Goal: Transaction & Acquisition: Purchase product/service

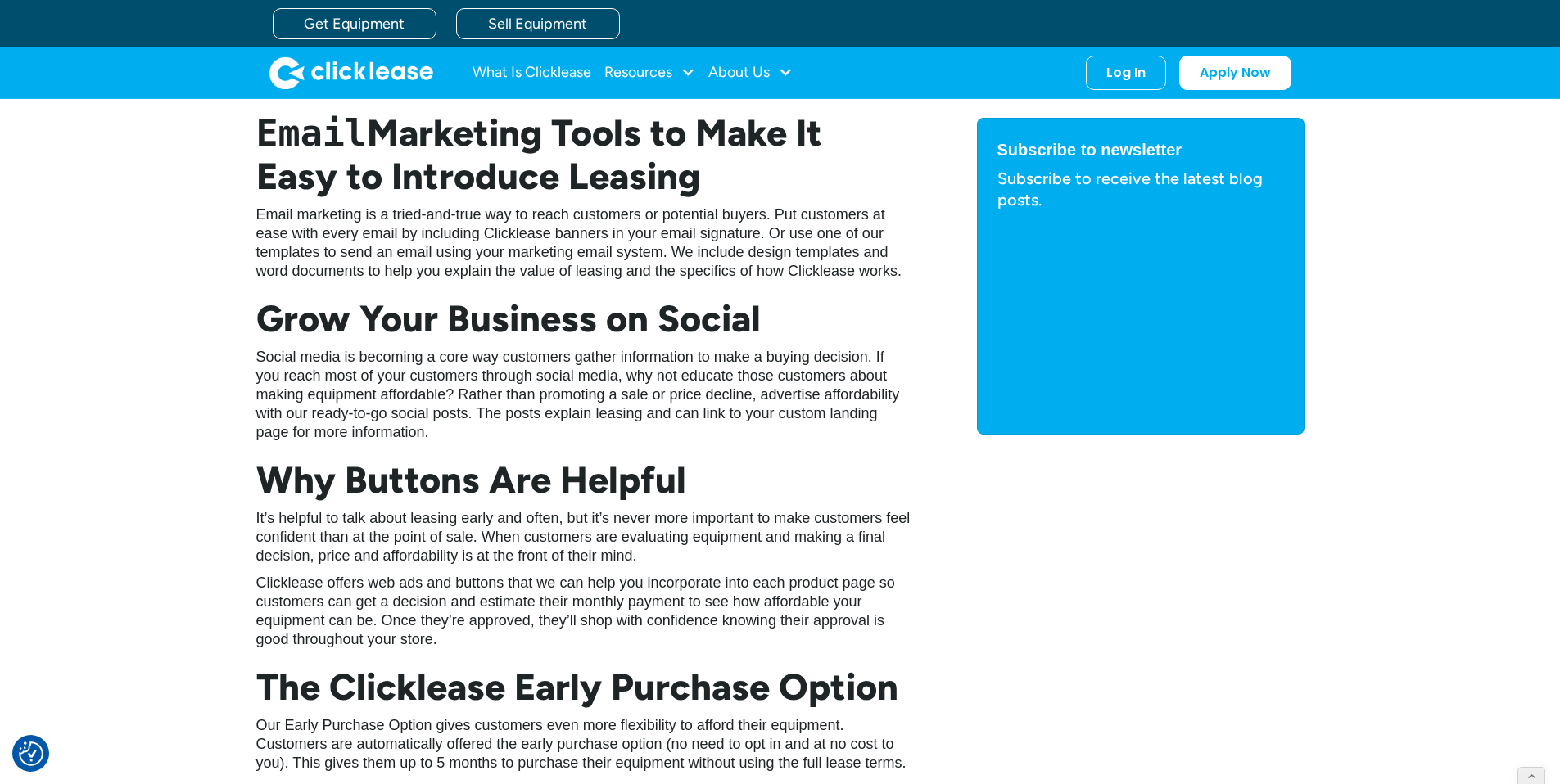
scroll to position [510, 0]
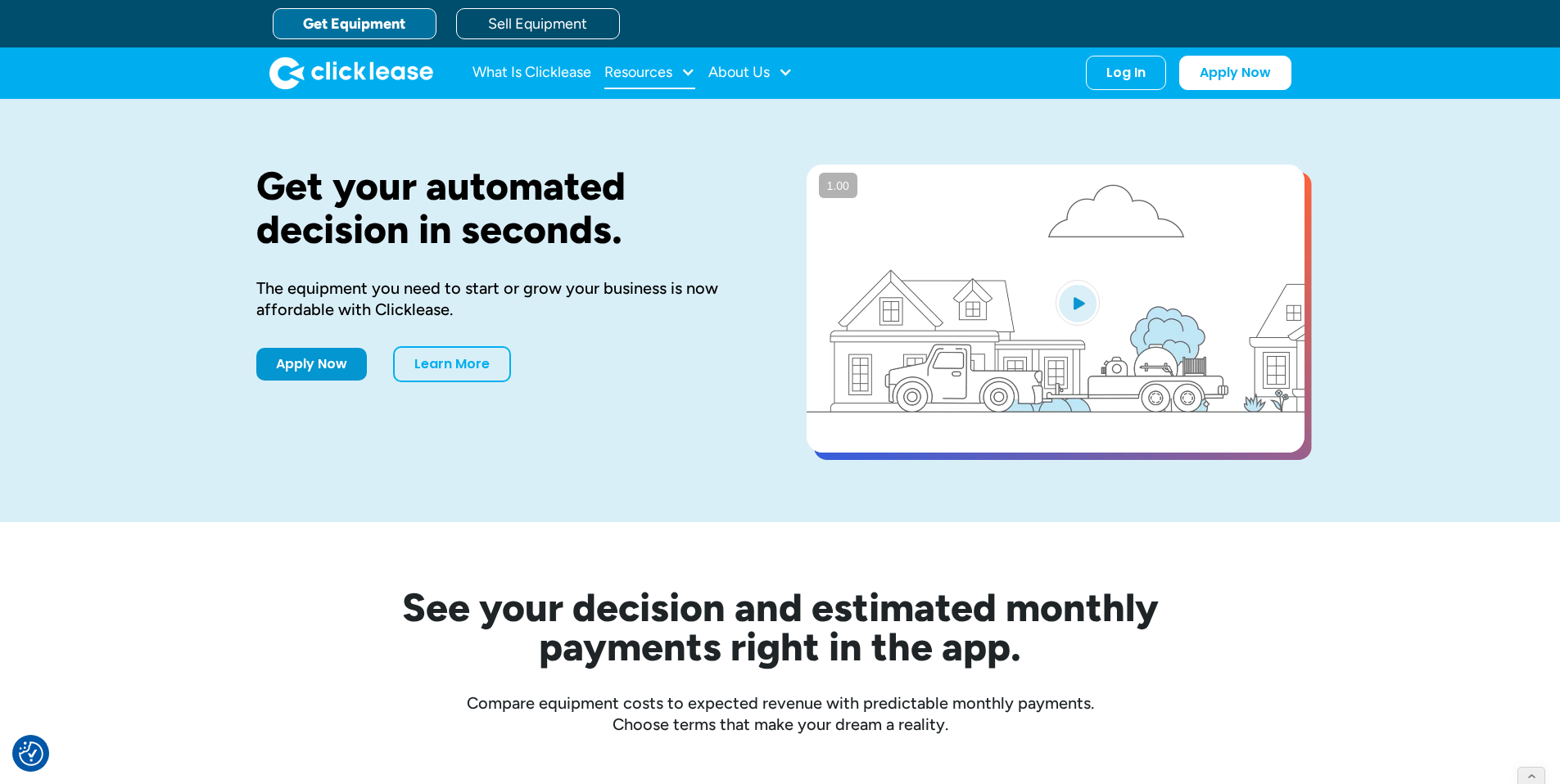
click at [682, 62] on div "Resources" at bounding box center [650, 72] width 91 height 33
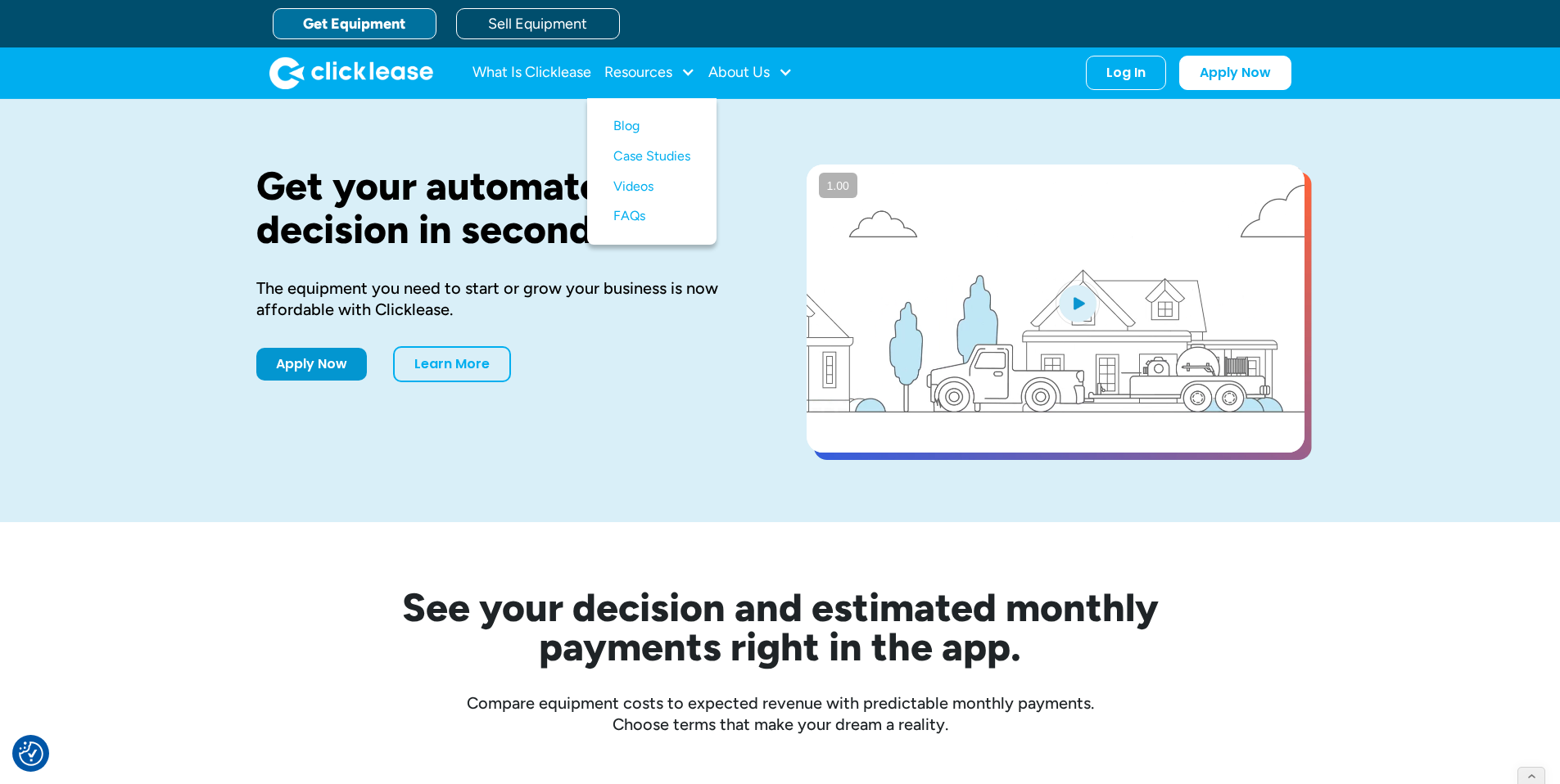
click at [670, 354] on div "Apply Now Learn More" at bounding box center [505, 364] width 498 height 36
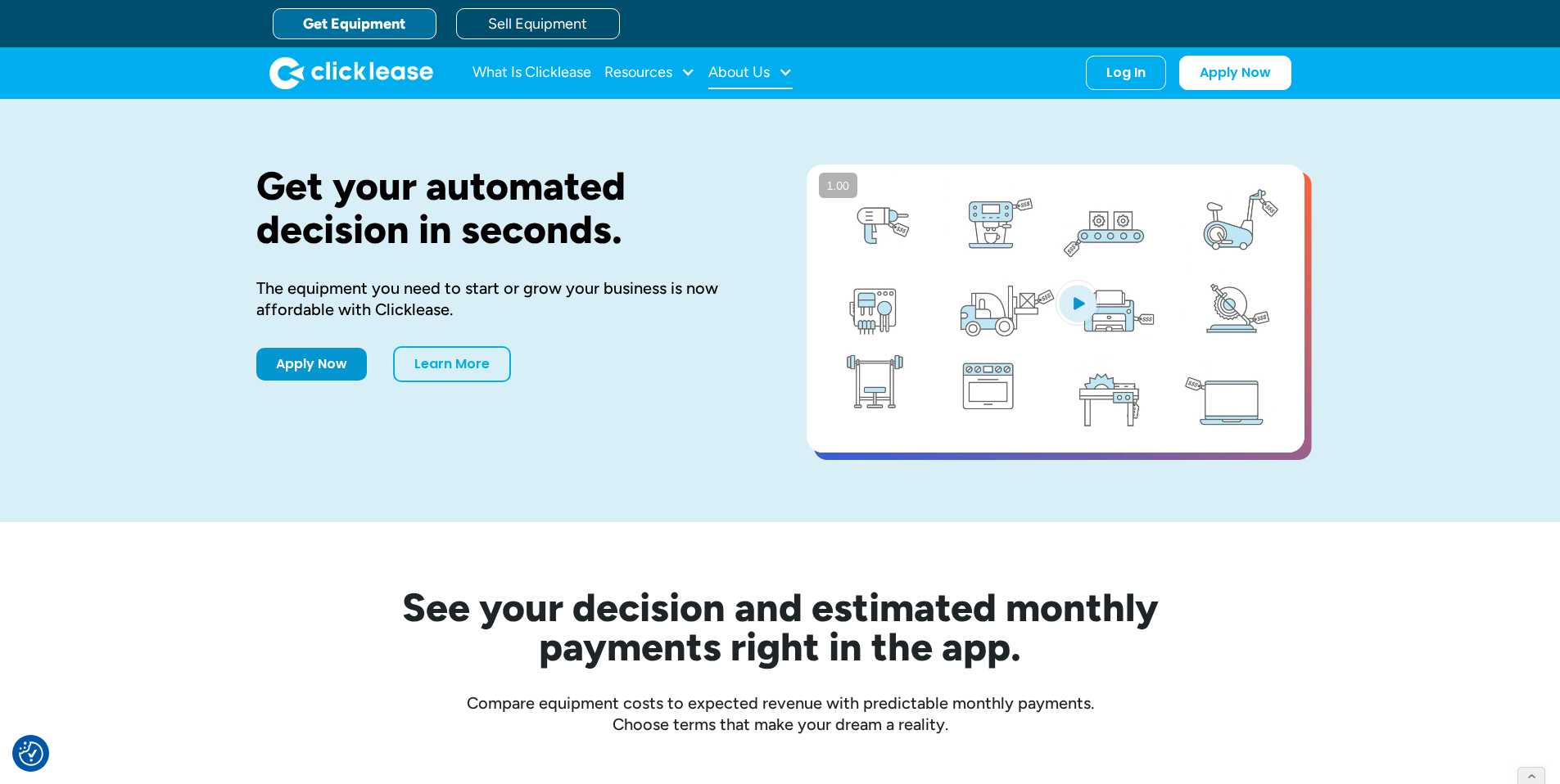
click at [724, 72] on div "About Us" at bounding box center [739, 72] width 61 height 0
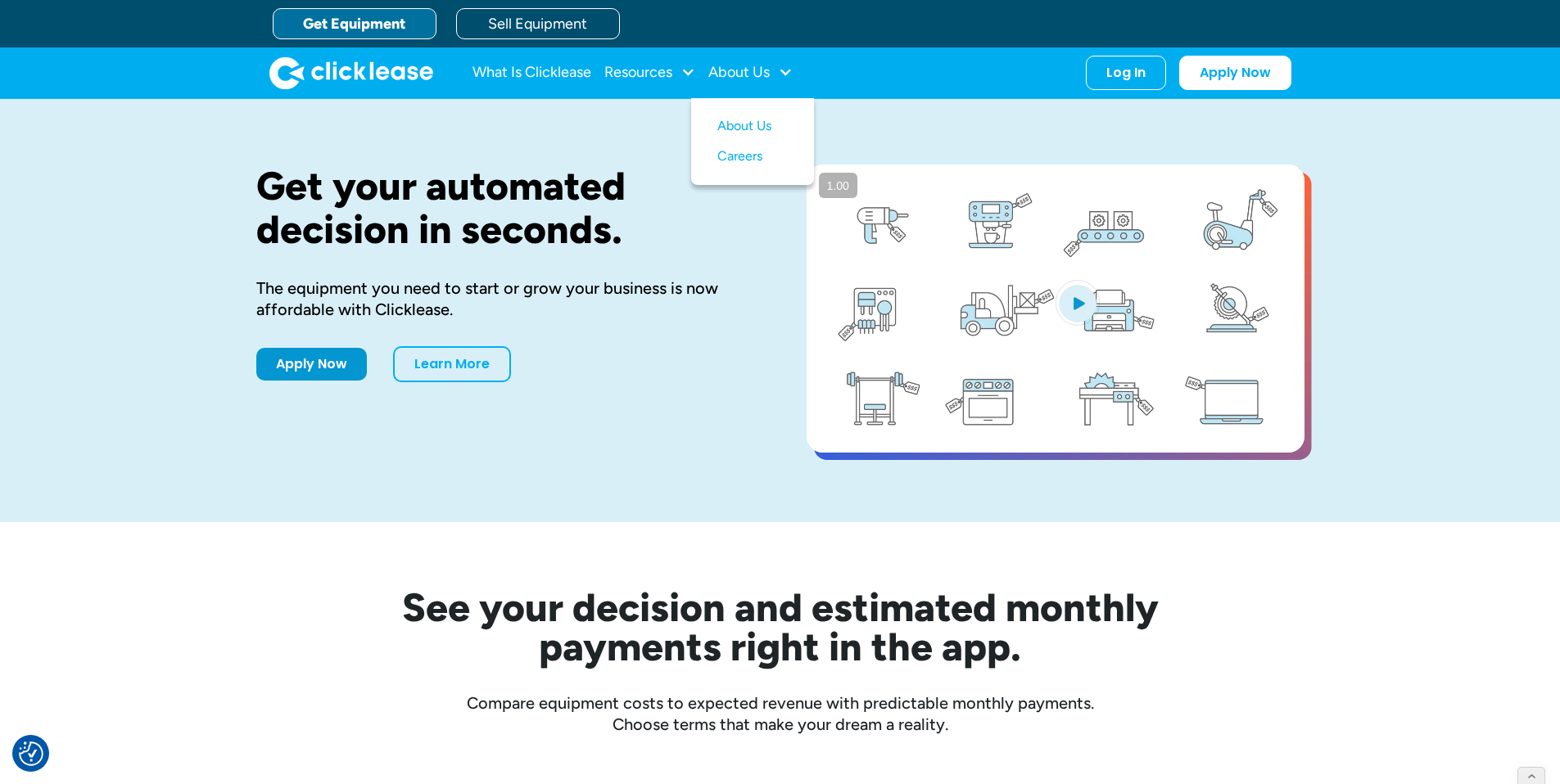
click at [723, 319] on div "Get your automated decision in seconds. The equipment you need to start or grow…" at bounding box center [505, 309] width 498 height 292
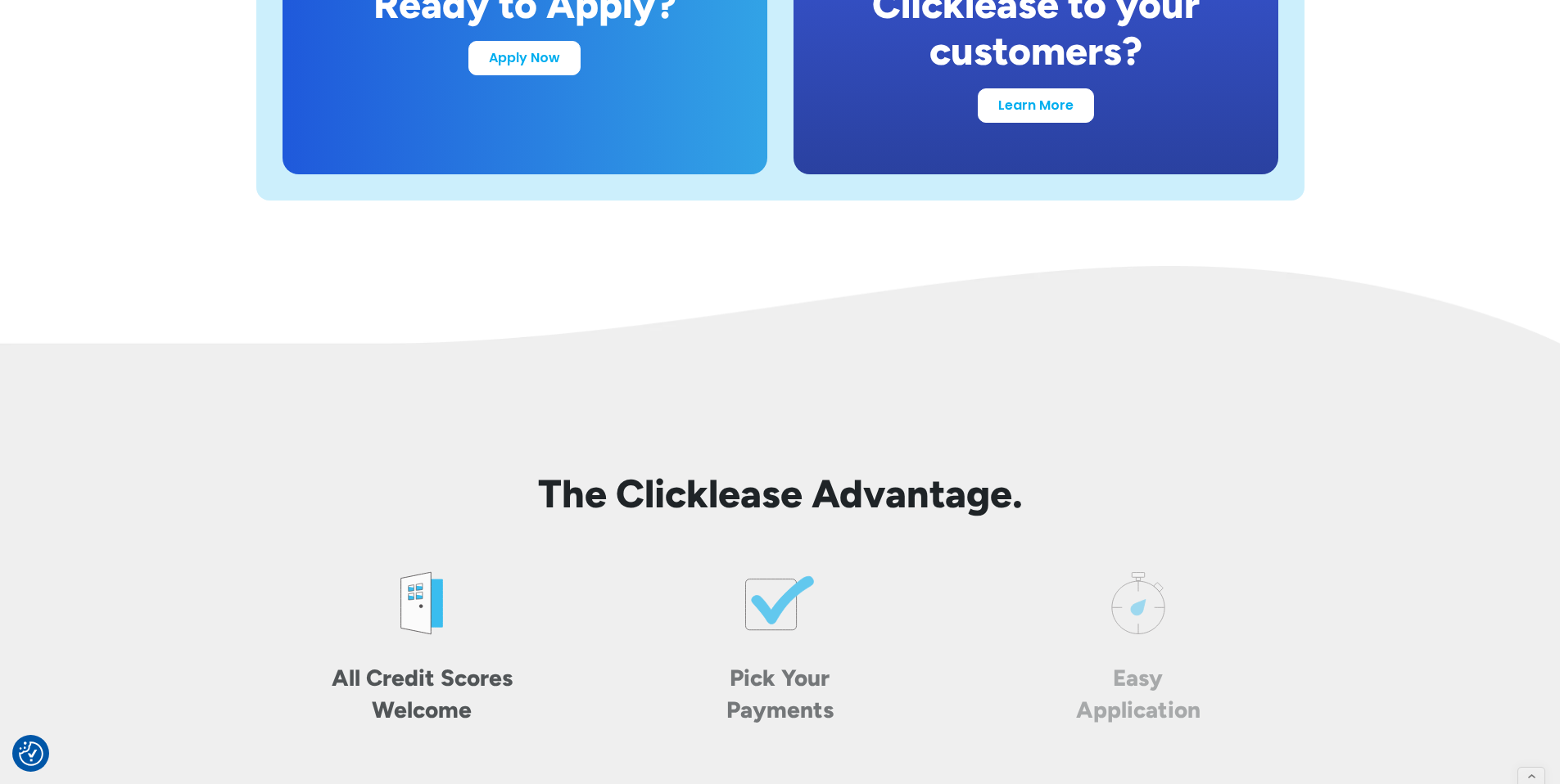
scroll to position [5679, 0]
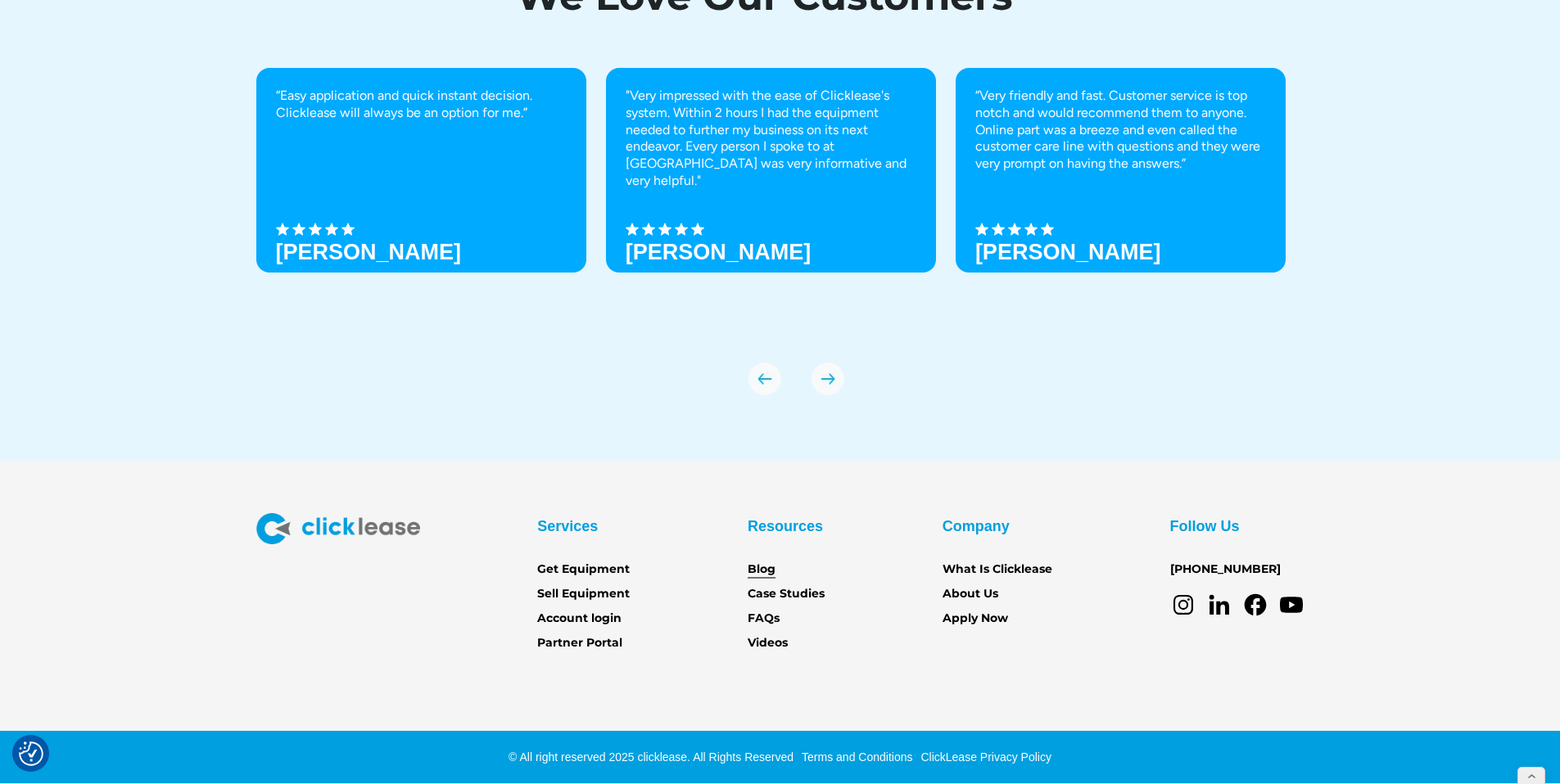
click at [758, 572] on link "Blog" at bounding box center [762, 569] width 28 height 18
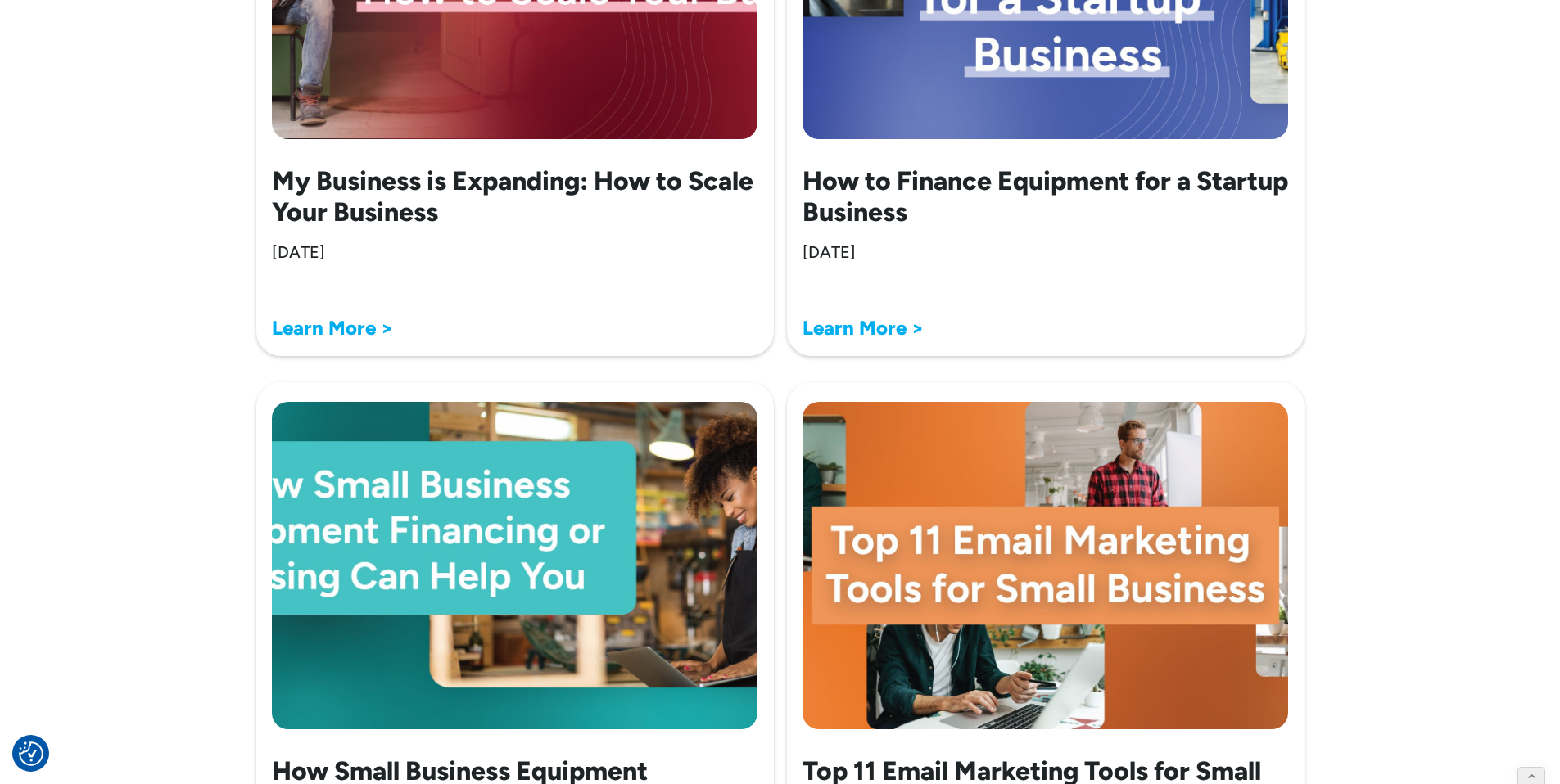
scroll to position [2437, 0]
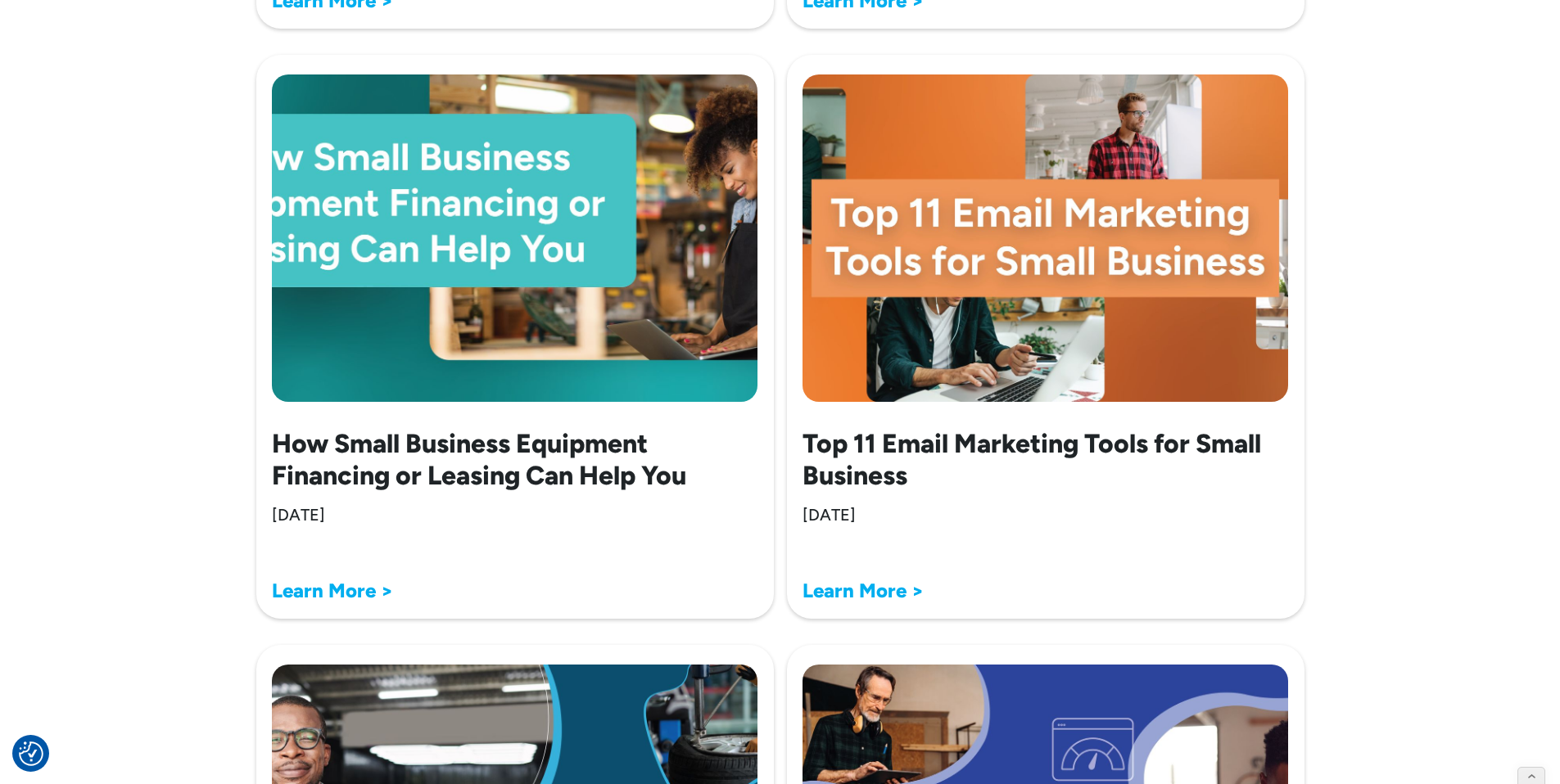
click at [825, 596] on strong "Learn More >" at bounding box center [863, 590] width 121 height 24
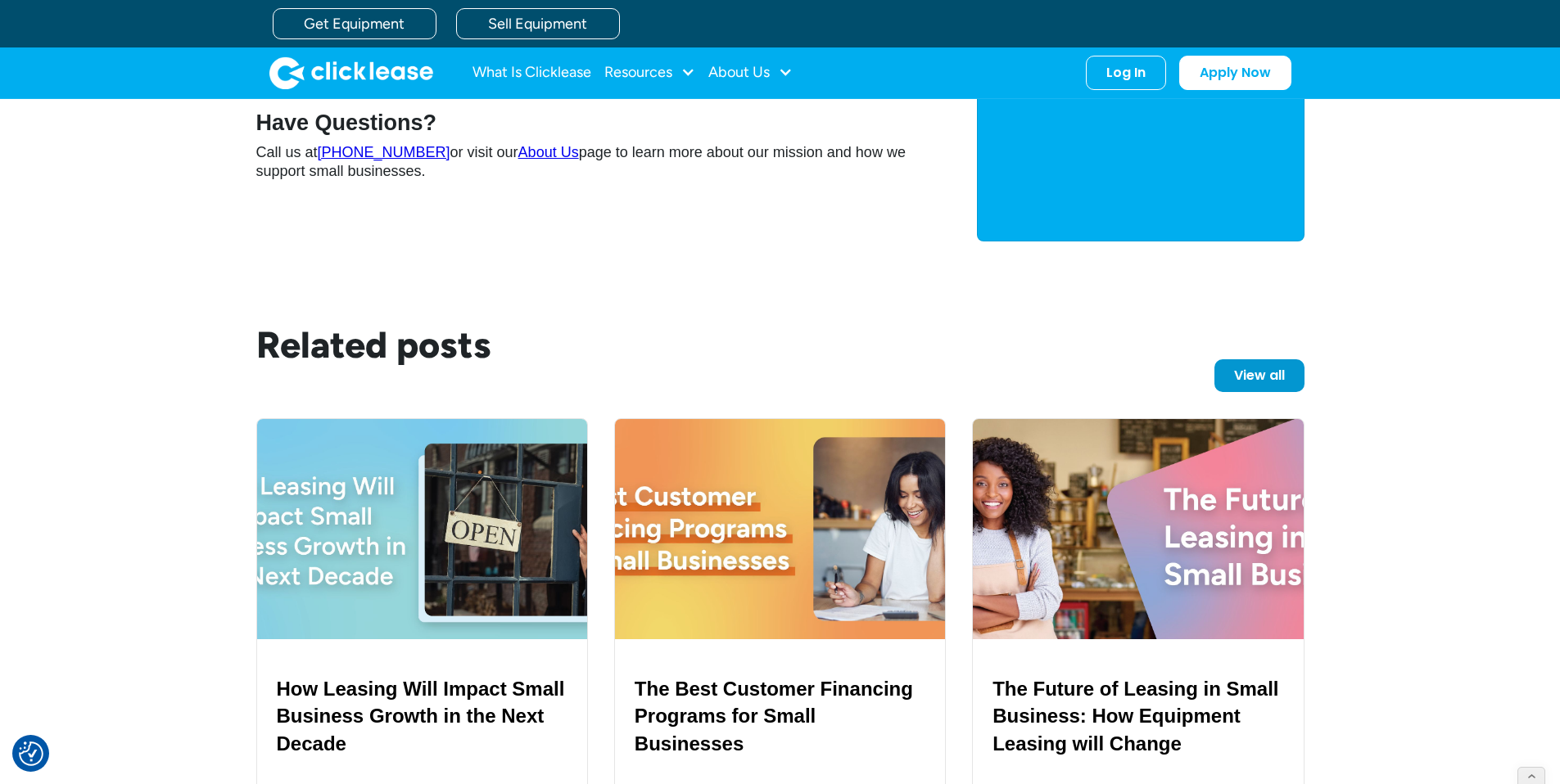
scroll to position [3529, 0]
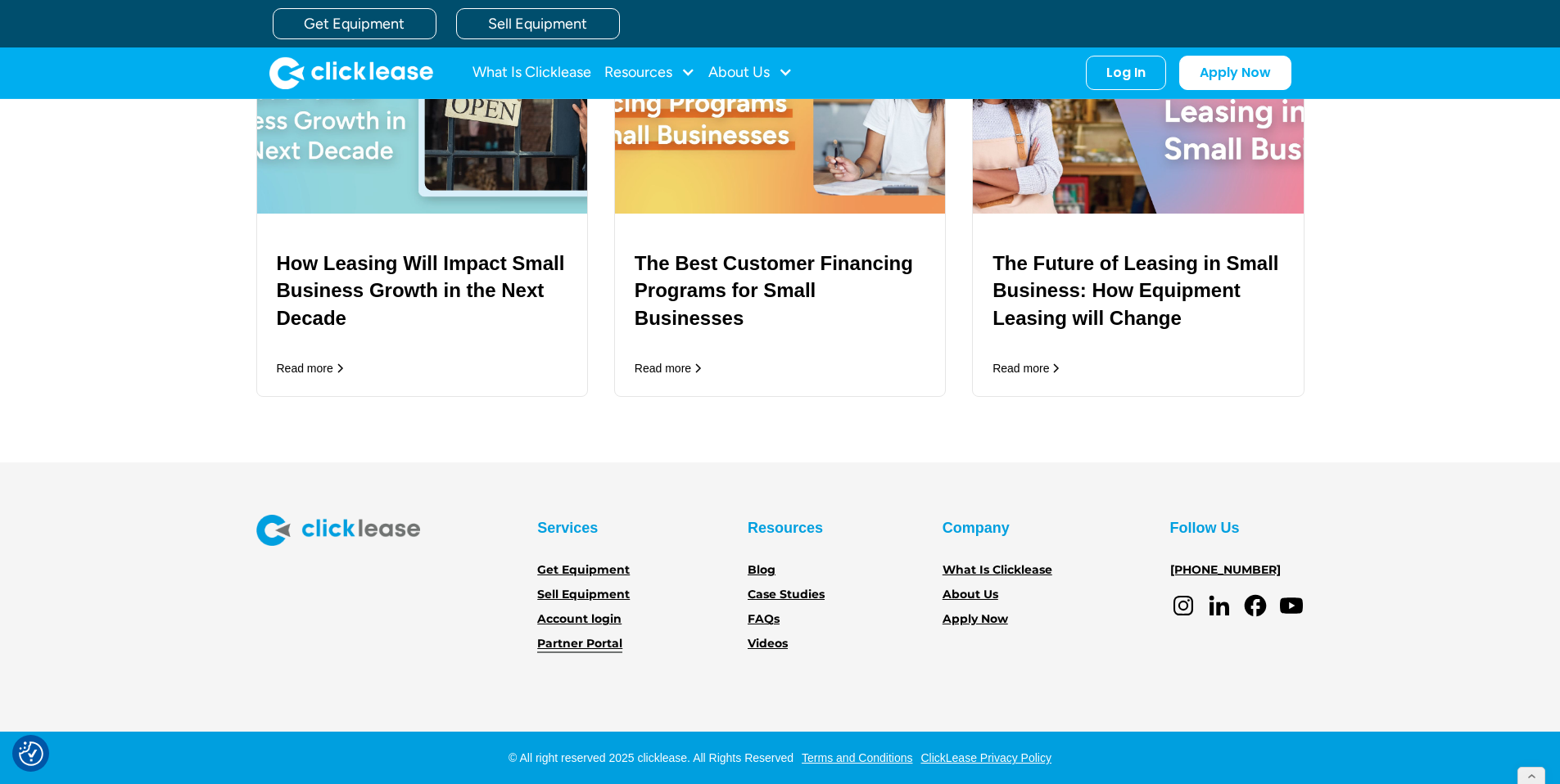
click at [579, 642] on link "Partner Portal" at bounding box center [580, 644] width 85 height 18
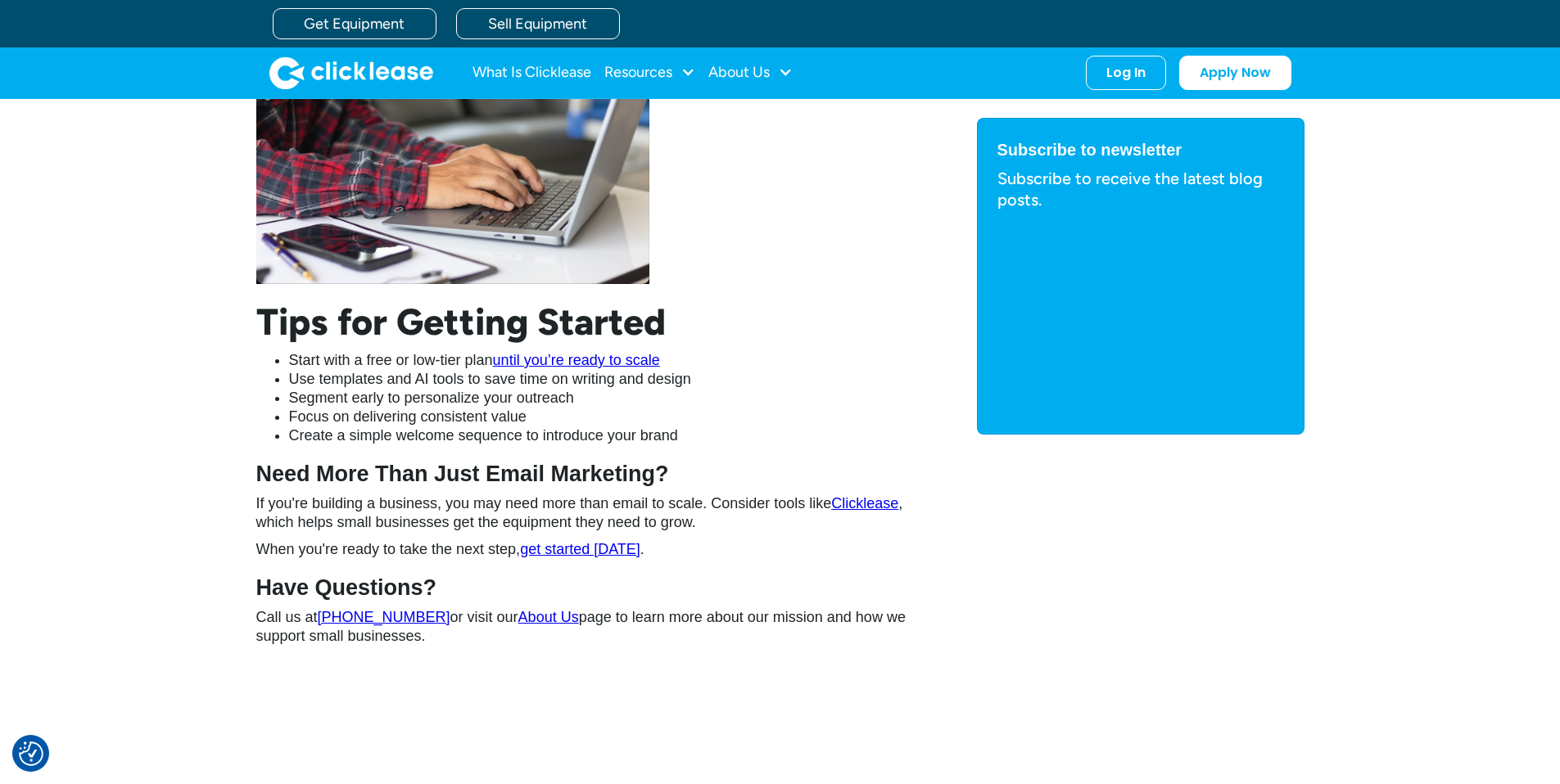
scroll to position [3530, 0]
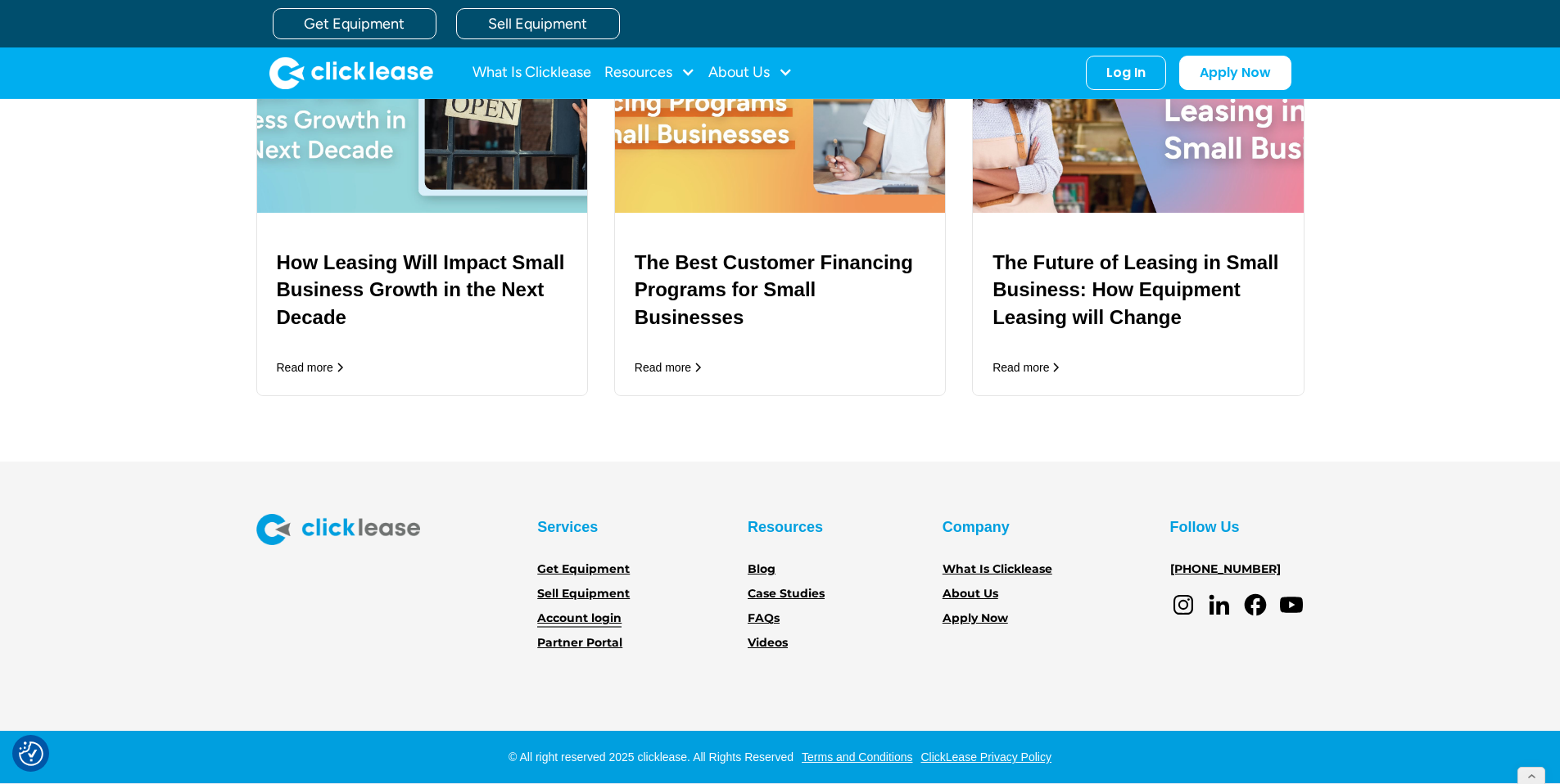
click at [587, 620] on link "Account login" at bounding box center [579, 619] width 84 height 18
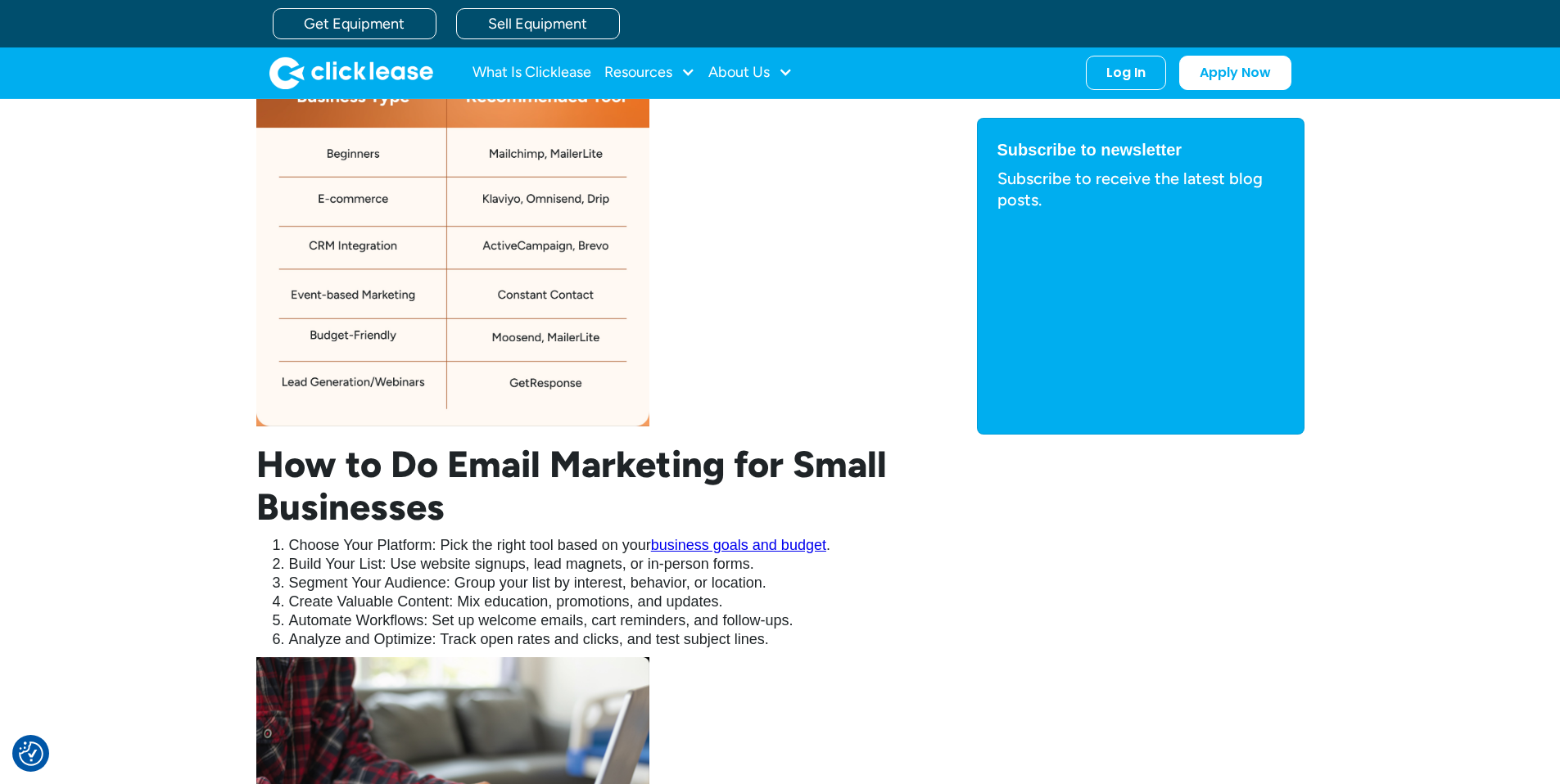
scroll to position [3530, 0]
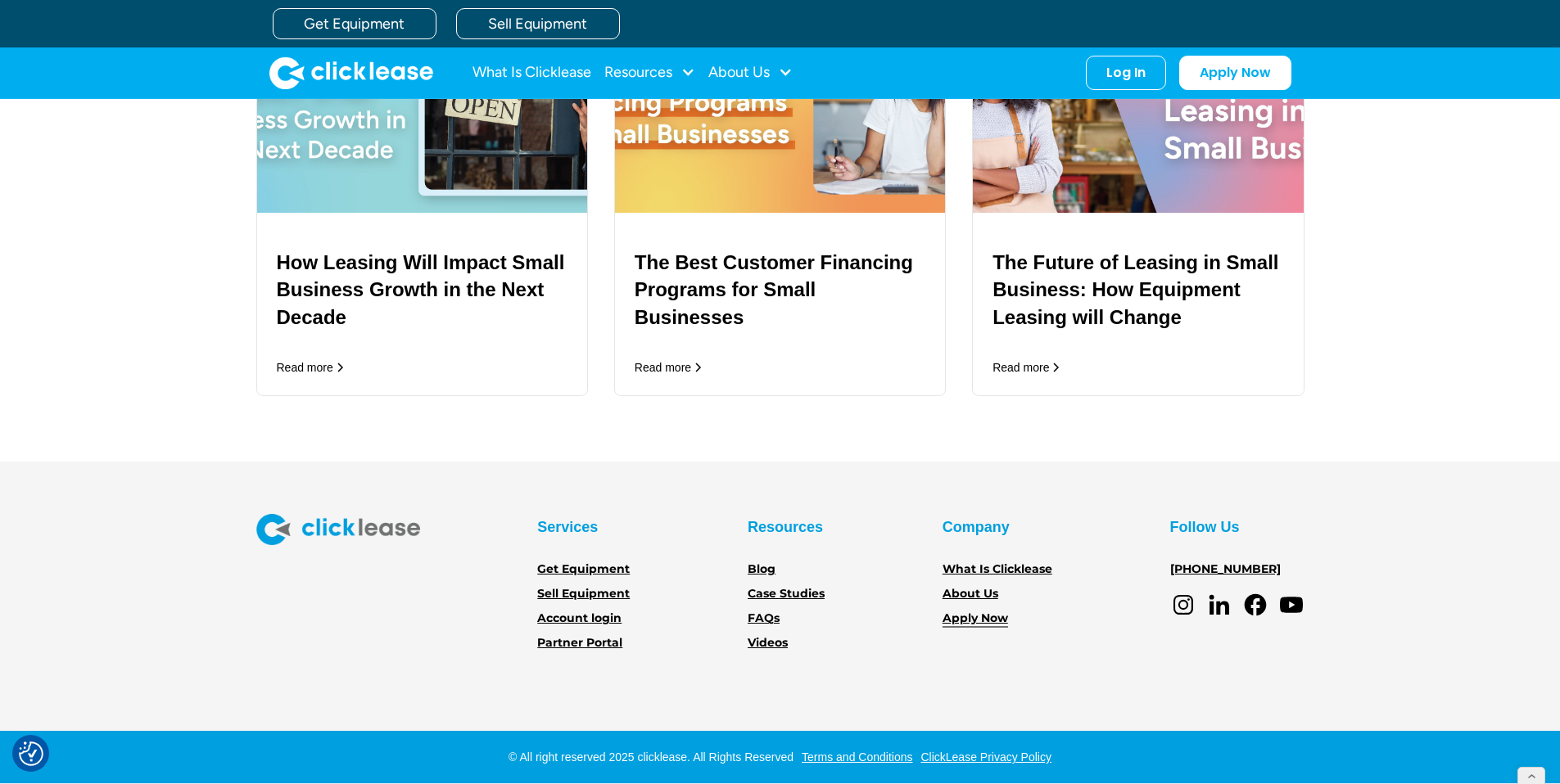
click at [958, 615] on link "Apply Now" at bounding box center [975, 619] width 65 height 18
